Goal: Information Seeking & Learning: Learn about a topic

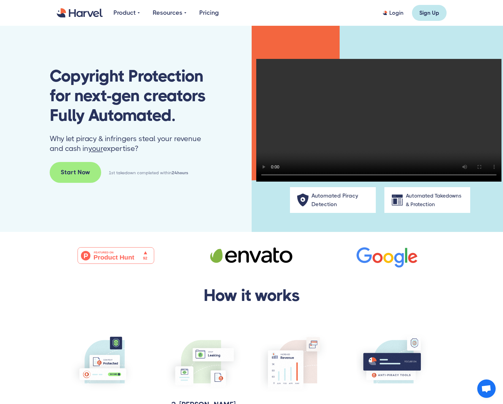
click at [457, 290] on div "How it works 1. Sign up and submit your IP protected Content URLs in your accou…" at bounding box center [251, 370] width 503 height 204
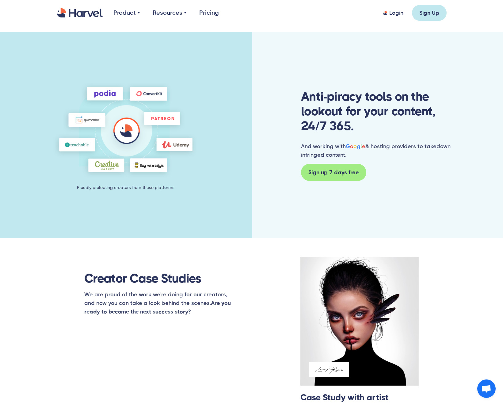
scroll to position [358, 0]
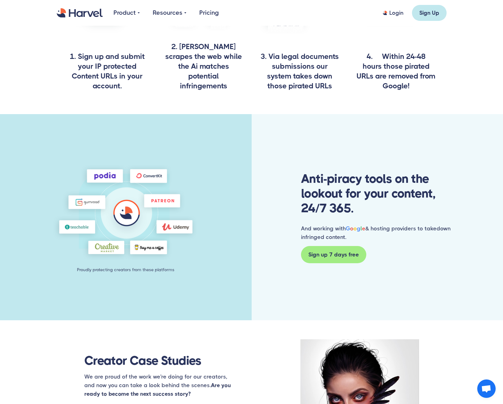
click at [207, 13] on link "Pricing" at bounding box center [209, 12] width 20 height 9
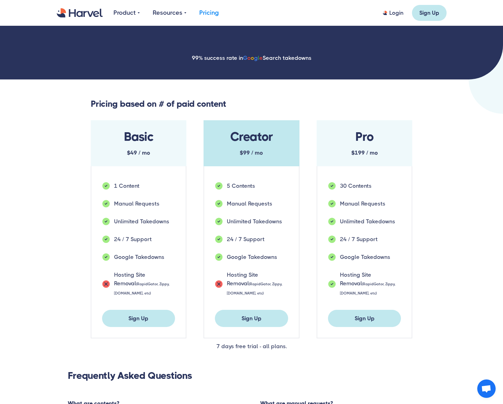
scroll to position [102, 0]
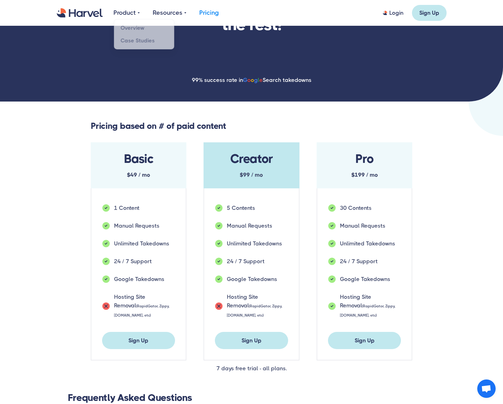
click at [117, 14] on div "Product" at bounding box center [124, 12] width 22 height 9
click at [128, 27] on link "Overview" at bounding box center [144, 26] width 61 height 13
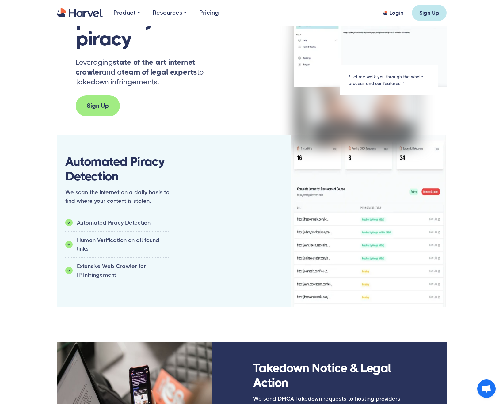
scroll to position [9, 0]
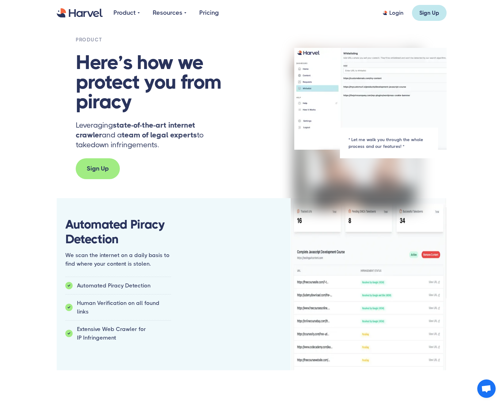
click at [202, 13] on link "Pricing" at bounding box center [209, 12] width 20 height 9
